Goal: Find specific page/section: Find specific page/section

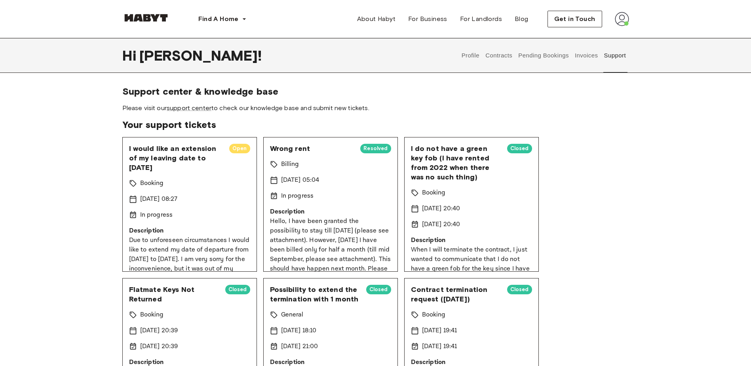
click at [500, 63] on button "Contracts" at bounding box center [498, 55] width 29 height 35
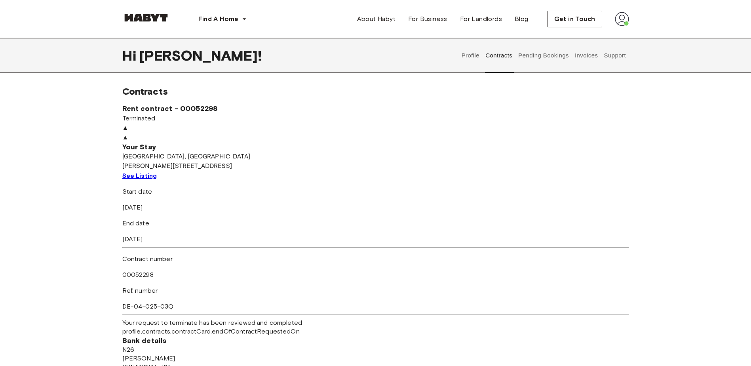
click at [157, 179] on span "See Listing" at bounding box center [139, 176] width 35 height 8
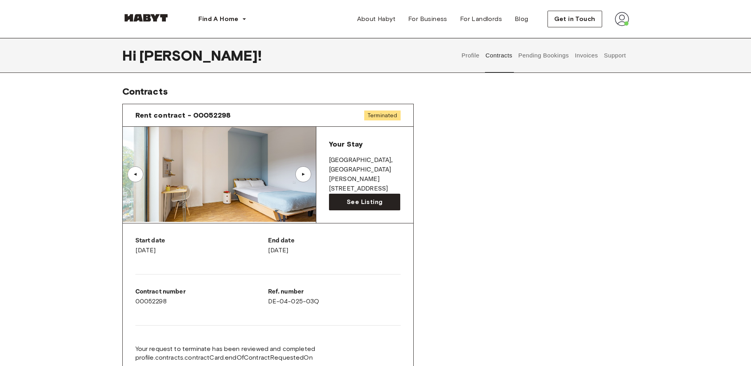
click at [617, 57] on button "Support" at bounding box center [615, 55] width 24 height 35
